Goal: Task Accomplishment & Management: Manage account settings

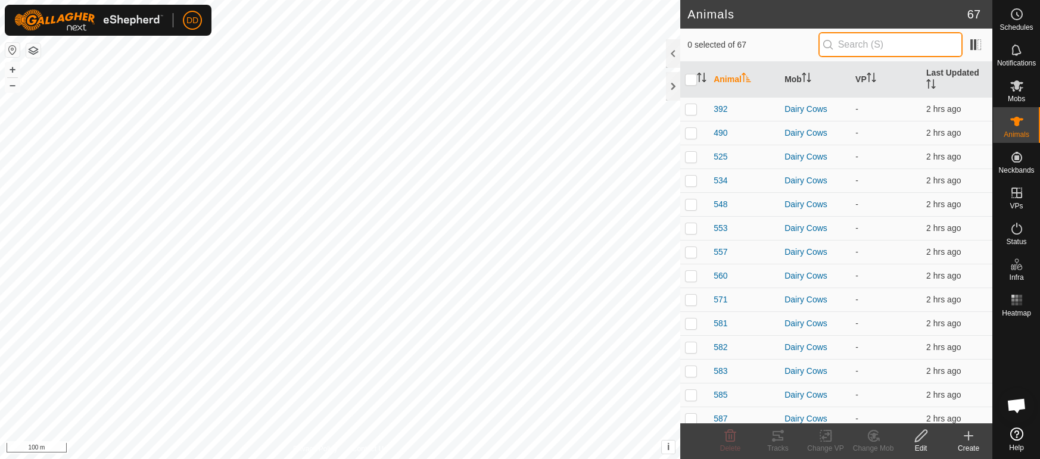
click at [873, 49] on input "text" at bounding box center [890, 44] width 144 height 25
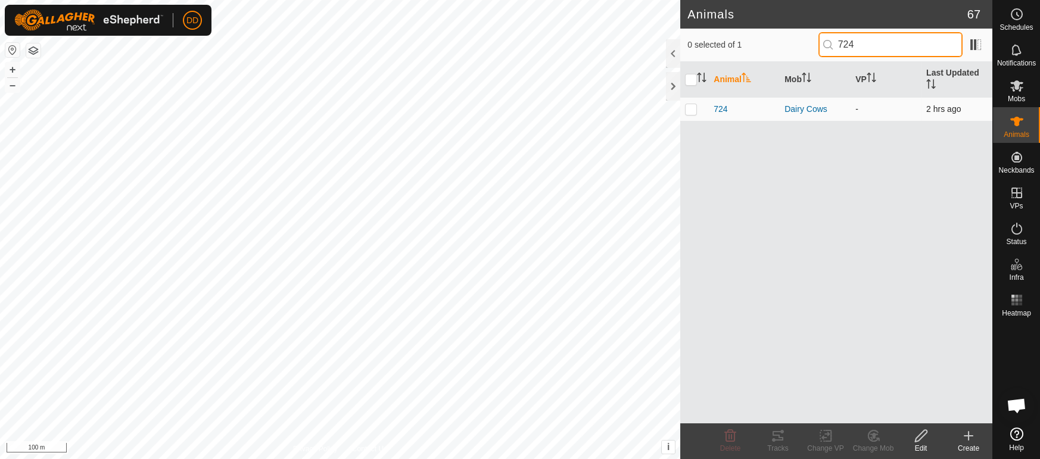
type input "724"
click at [689, 104] on p-checkbox at bounding box center [691, 109] width 12 height 10
checkbox input "true"
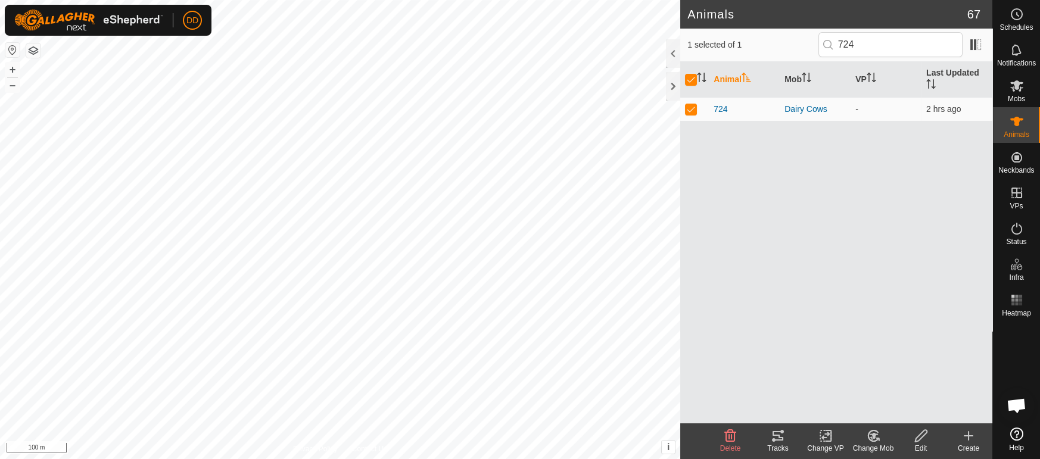
click at [883, 438] on change-mob-svg-icon at bounding box center [873, 436] width 48 height 14
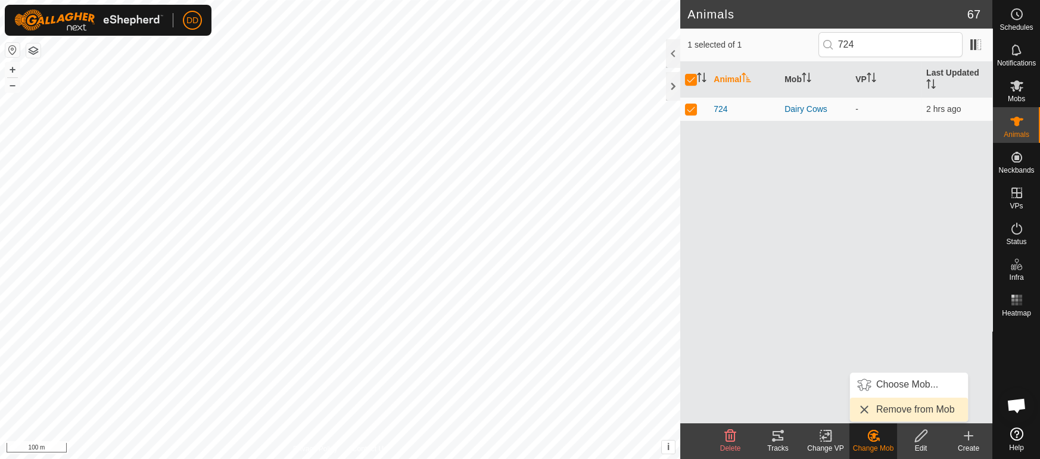
click at [891, 410] on link "Remove from Mob" at bounding box center [909, 410] width 118 height 24
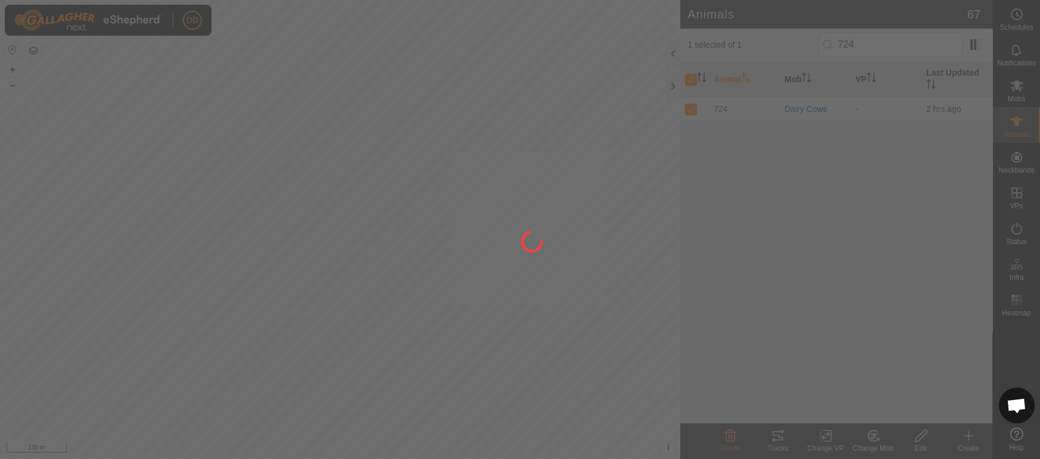
checkbox input "false"
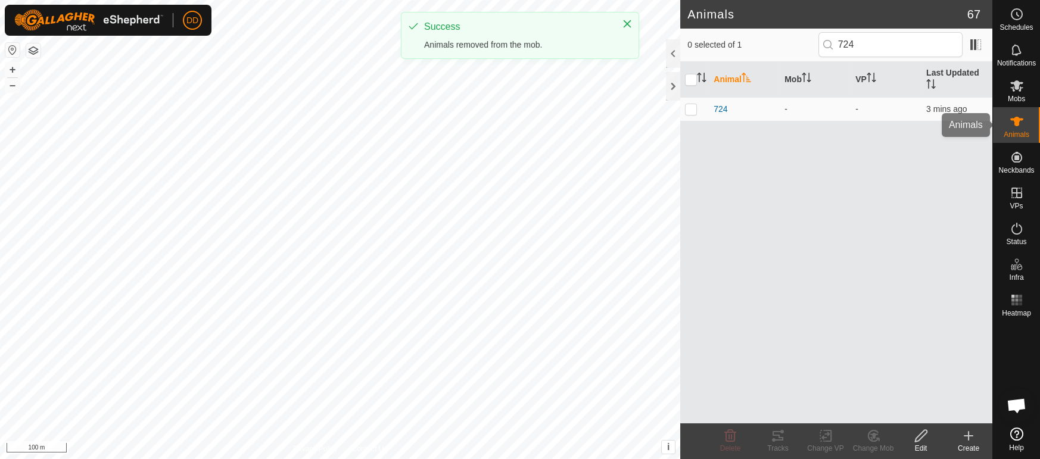
click at [1026, 123] on es-animals-svg-icon at bounding box center [1016, 121] width 21 height 19
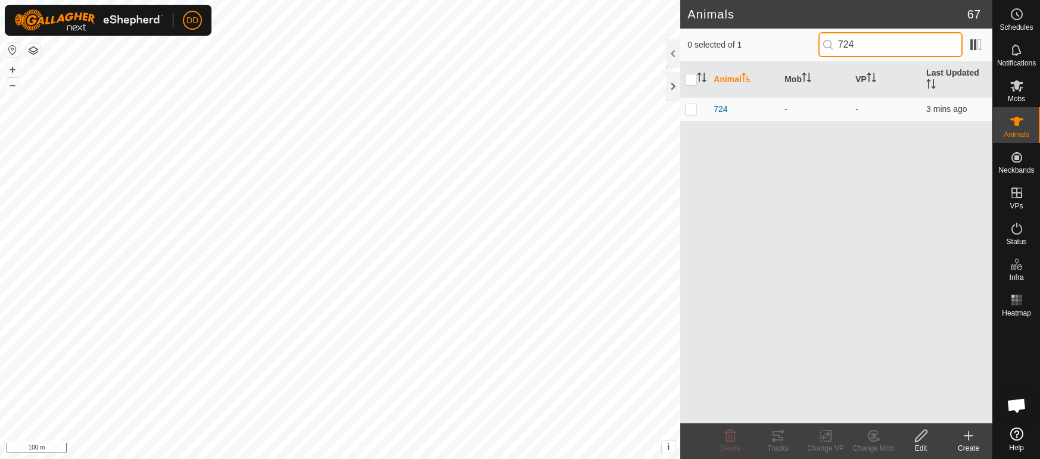
drag, startPoint x: 864, startPoint y: 42, endPoint x: 769, endPoint y: 32, distance: 95.2
click at [769, 32] on div "0 selected of 1 724" at bounding box center [836, 44] width 298 height 25
